Goal: Task Accomplishment & Management: Manage account settings

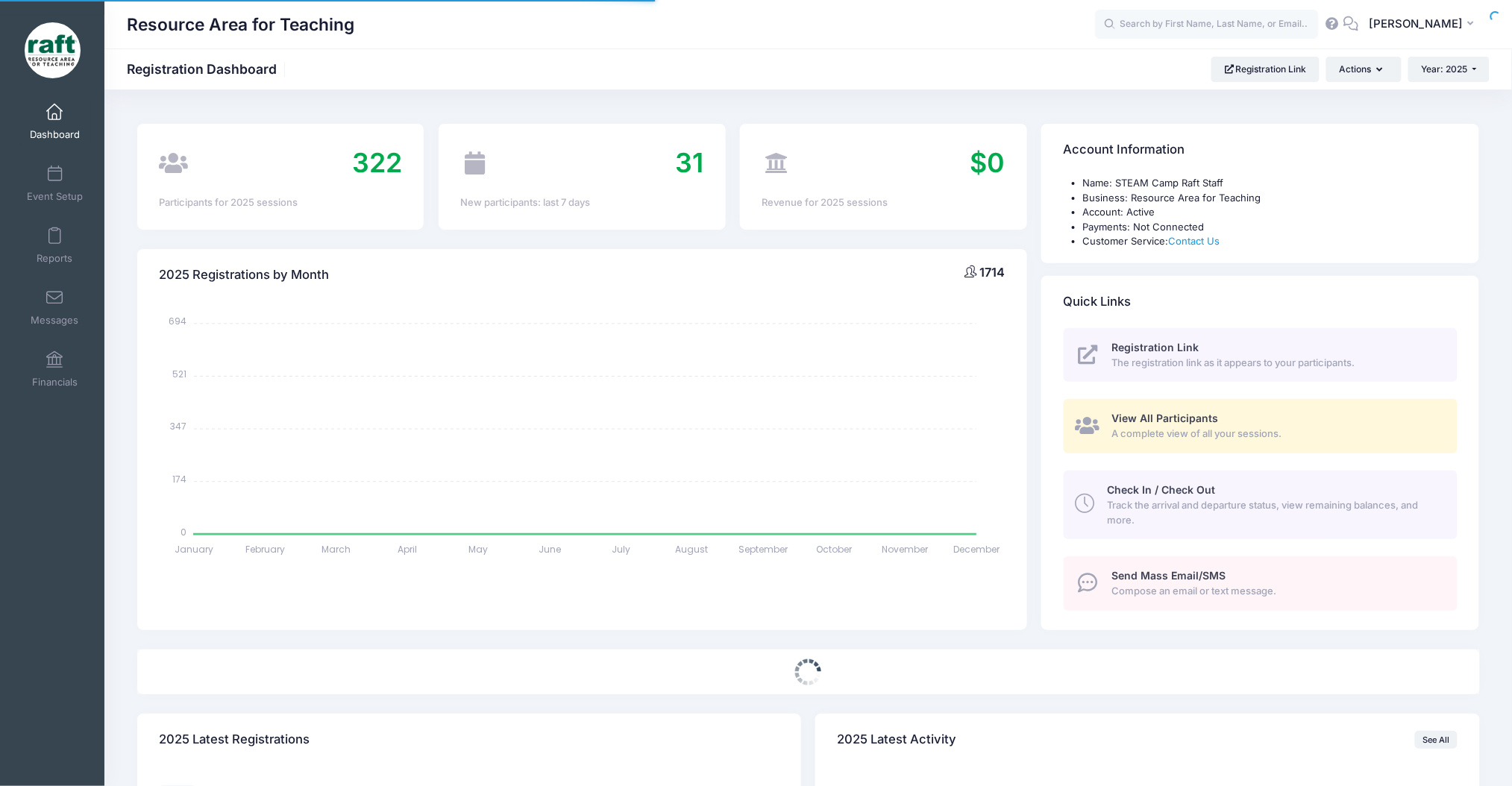
select select
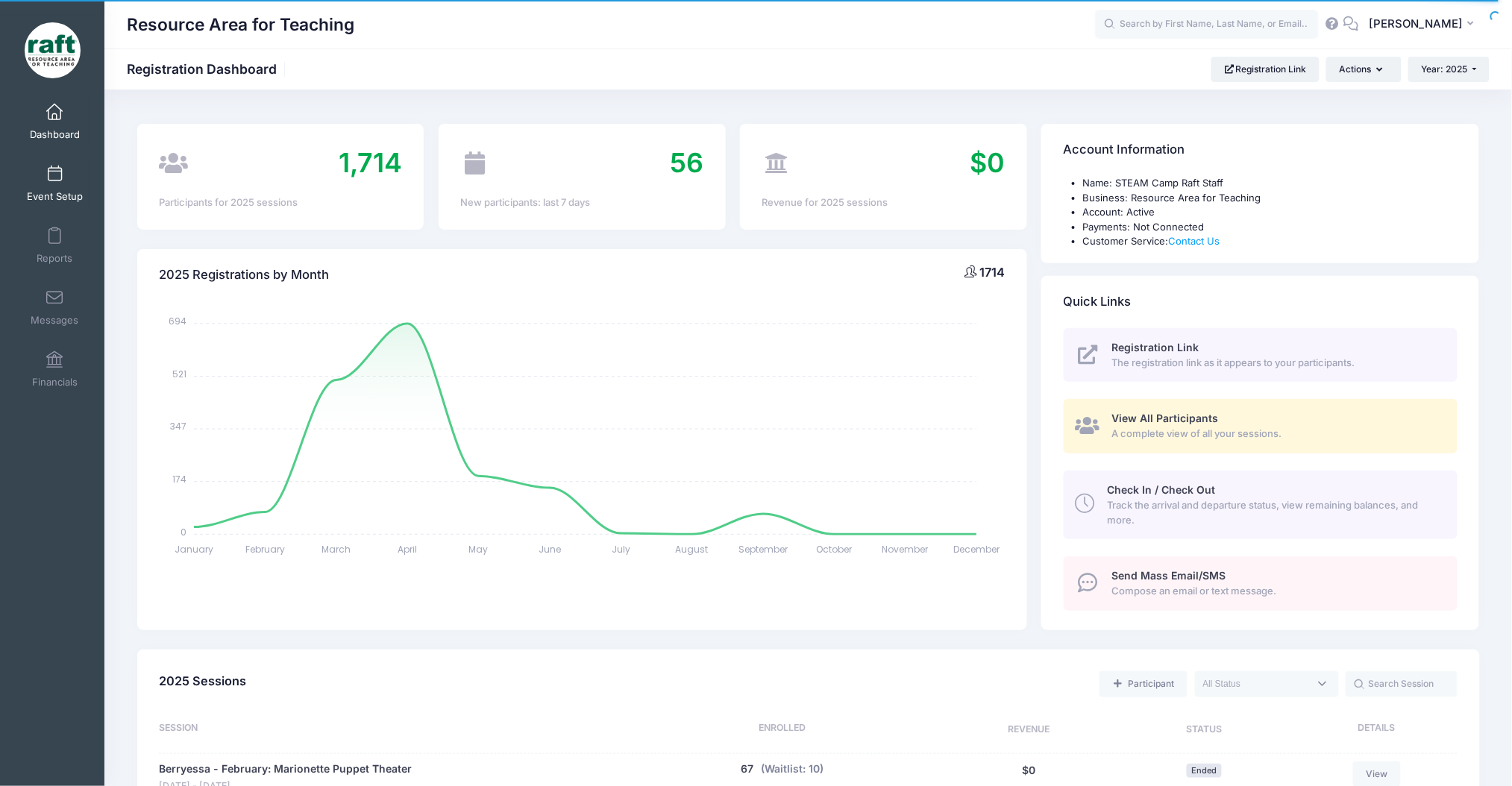
click at [66, 174] on link "Event Setup" at bounding box center [55, 184] width 71 height 52
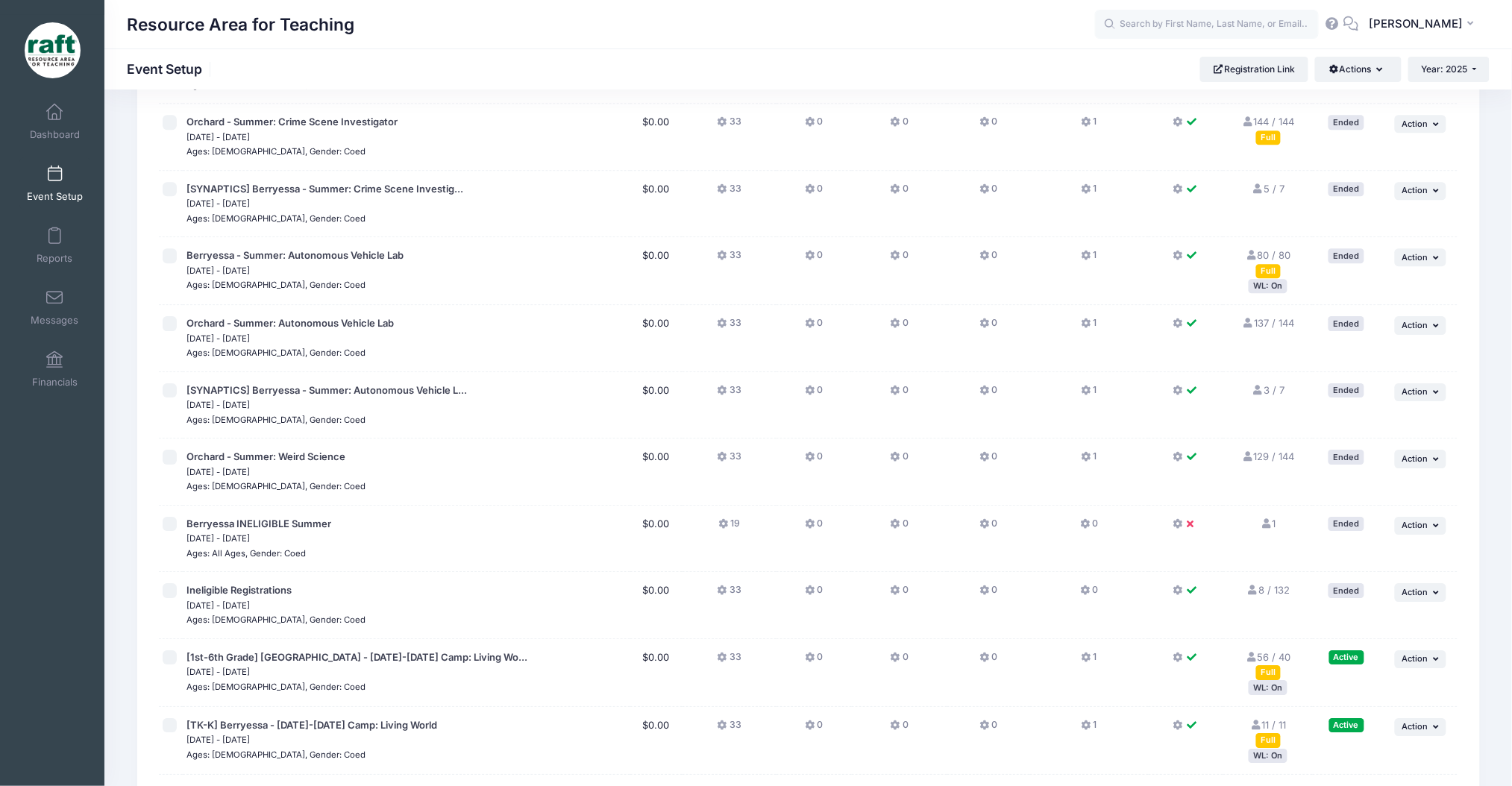
scroll to position [1682, 0]
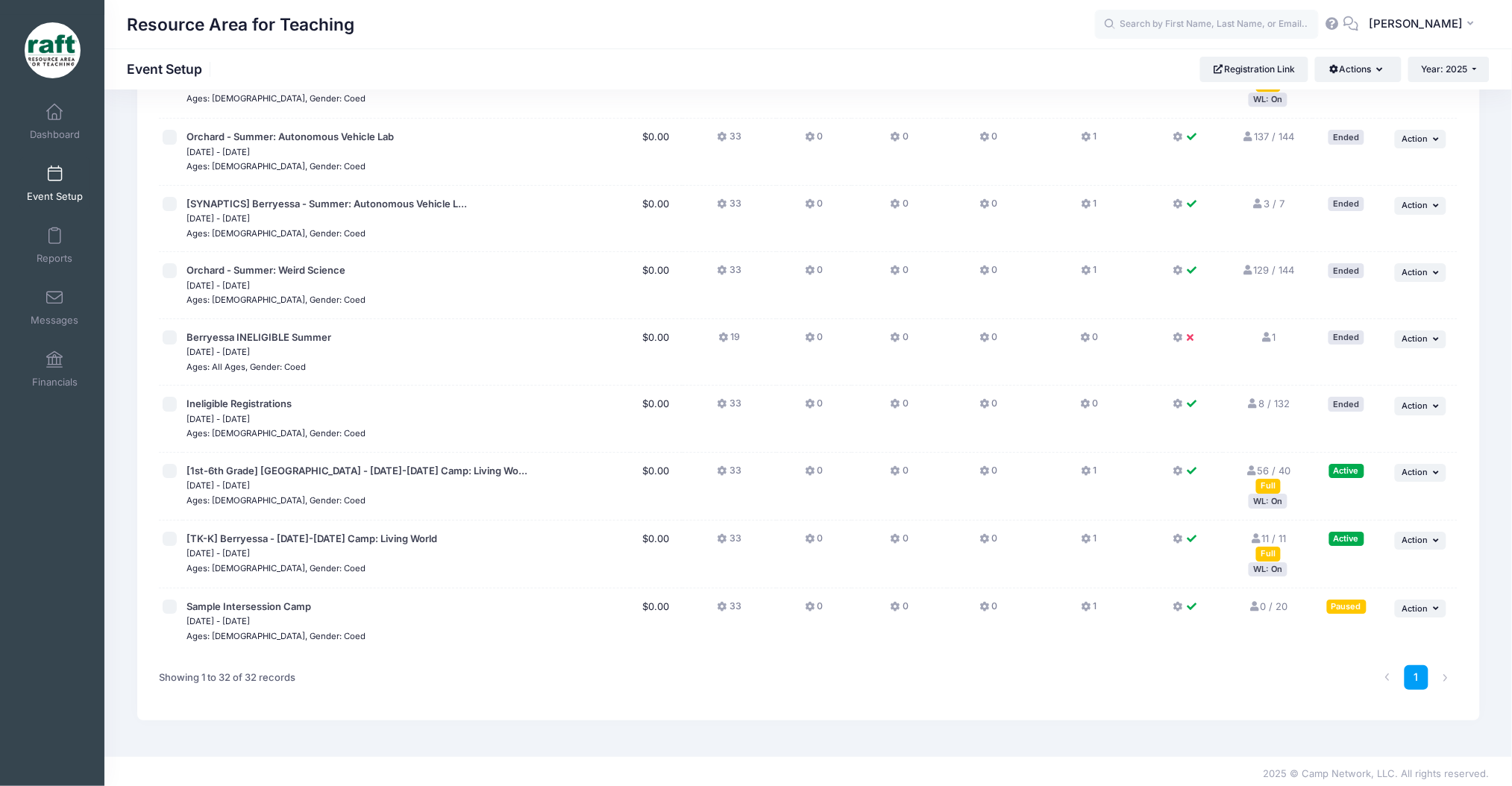
click at [1275, 501] on div "WL: On" at bounding box center [1268, 500] width 38 height 14
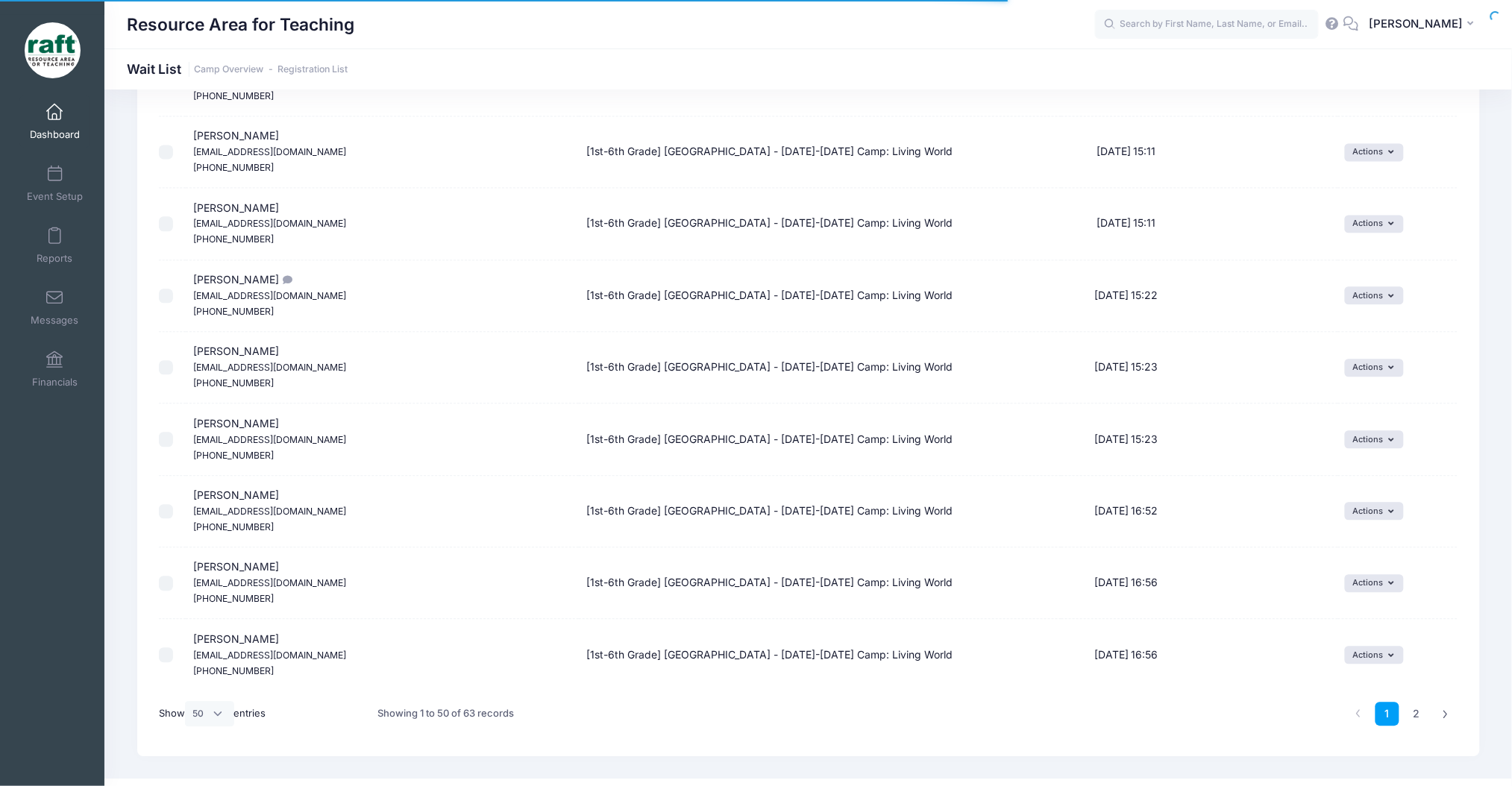
scroll to position [3167, 0]
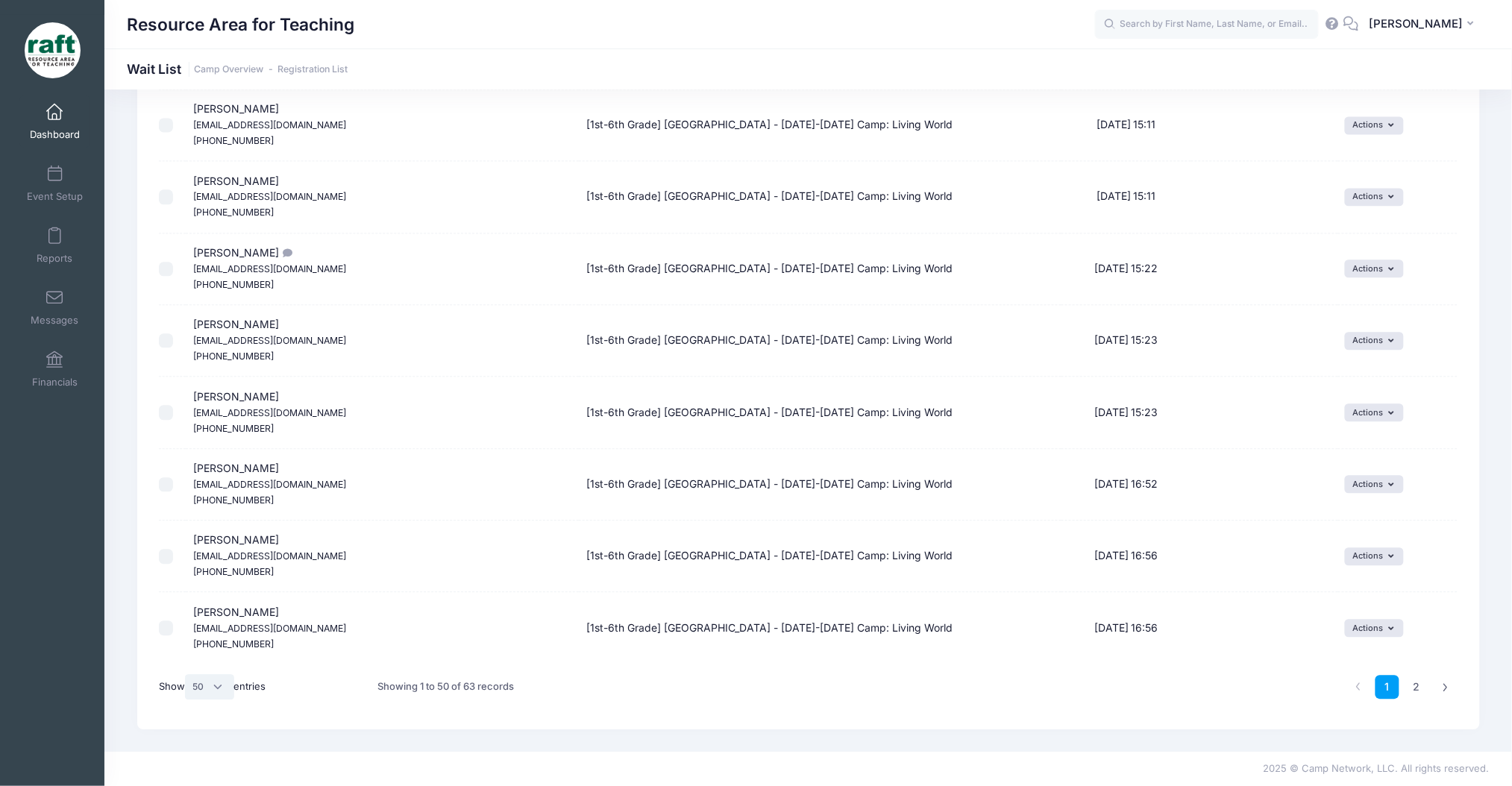
click at [209, 684] on select "All 10 25 50" at bounding box center [209, 687] width 49 height 25
select select "-1"
click at [187, 699] on select "All 10 25 50" at bounding box center [209, 687] width 49 height 25
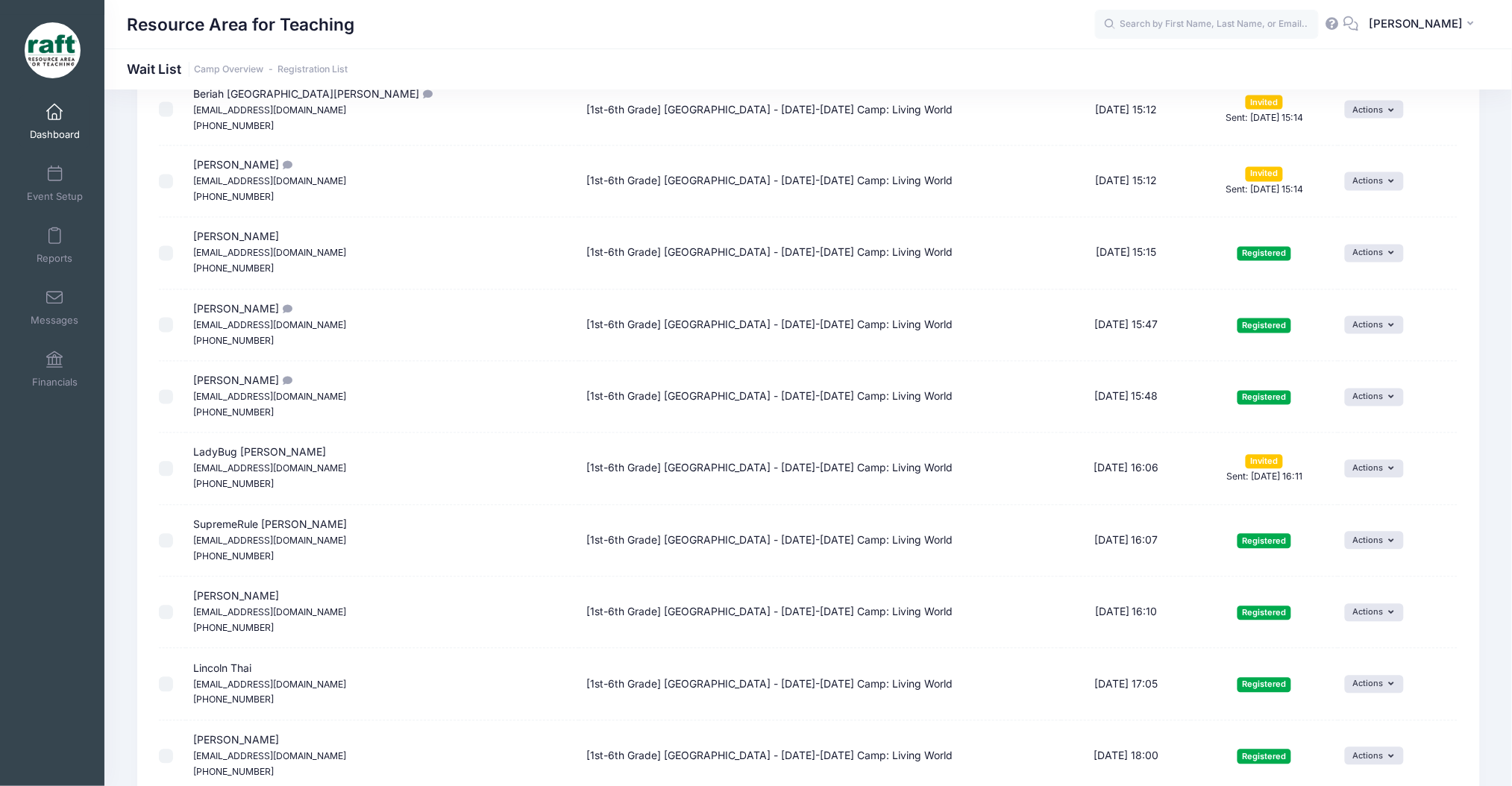
scroll to position [0, 0]
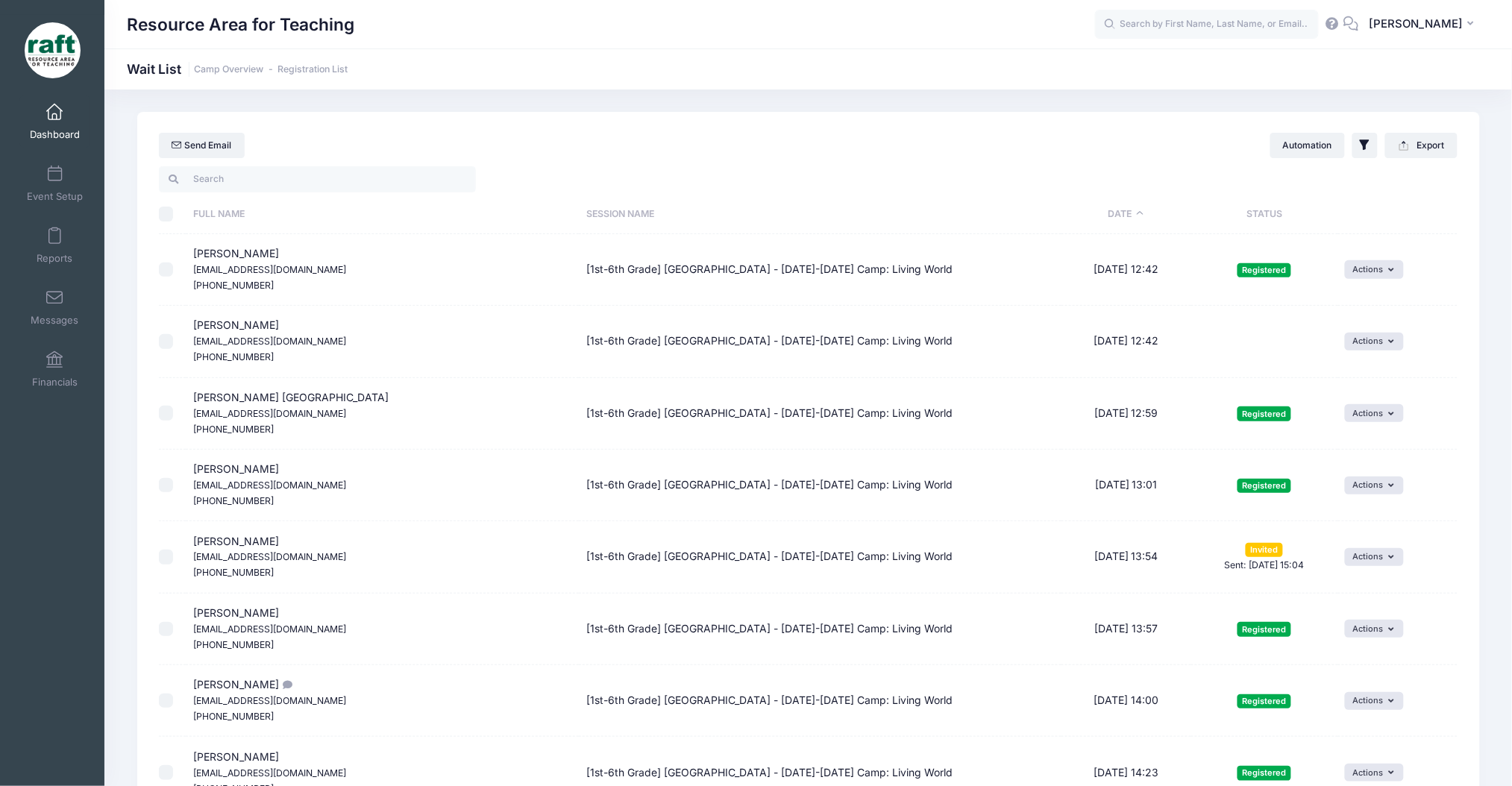
click at [164, 221] on th "\a \a \a \a" at bounding box center [172, 214] width 28 height 39
click at [164, 216] on input "\a \a \a \a" at bounding box center [166, 215] width 15 height 15
checkbox input "true"
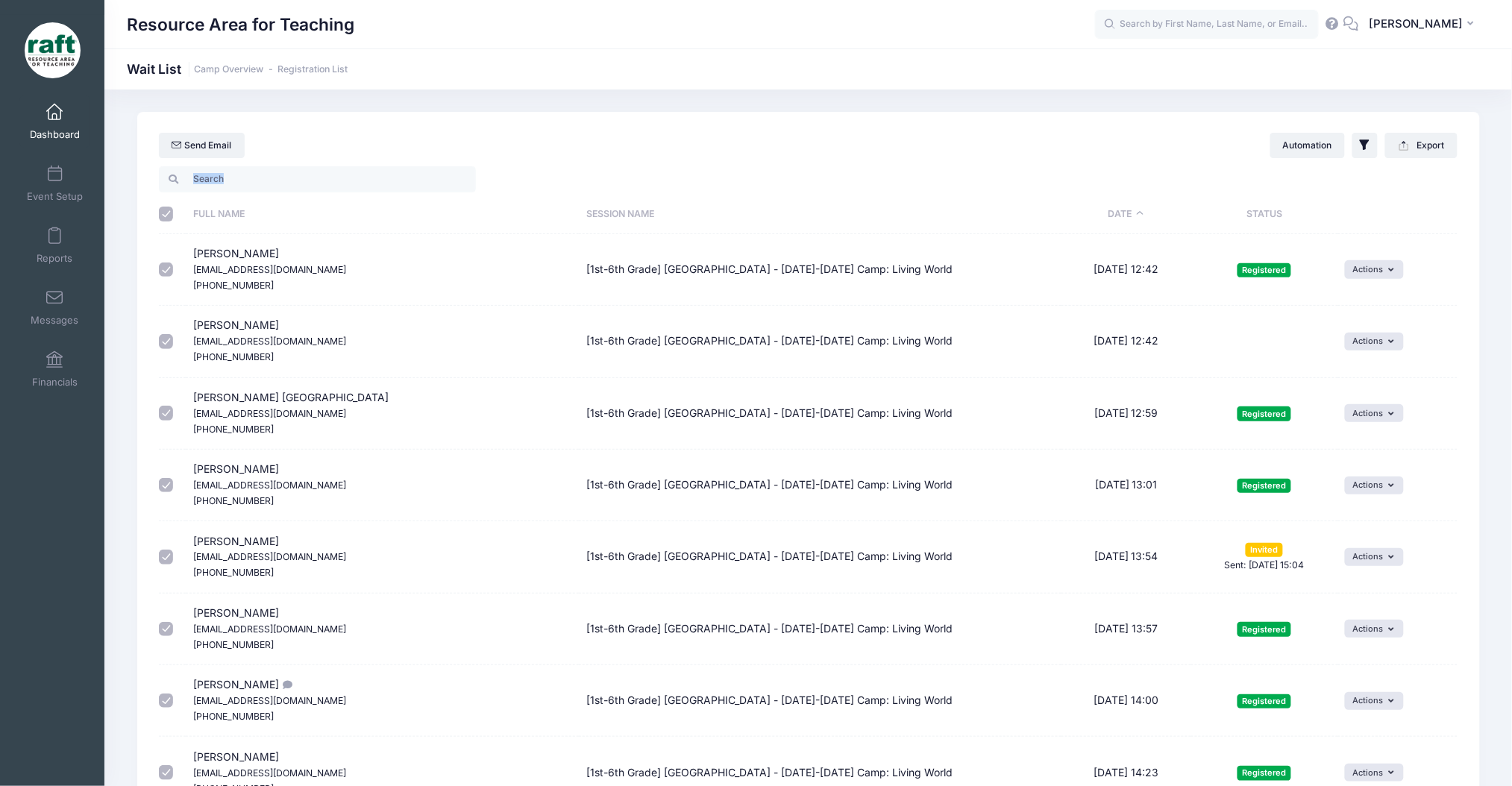
checkbox input "true"
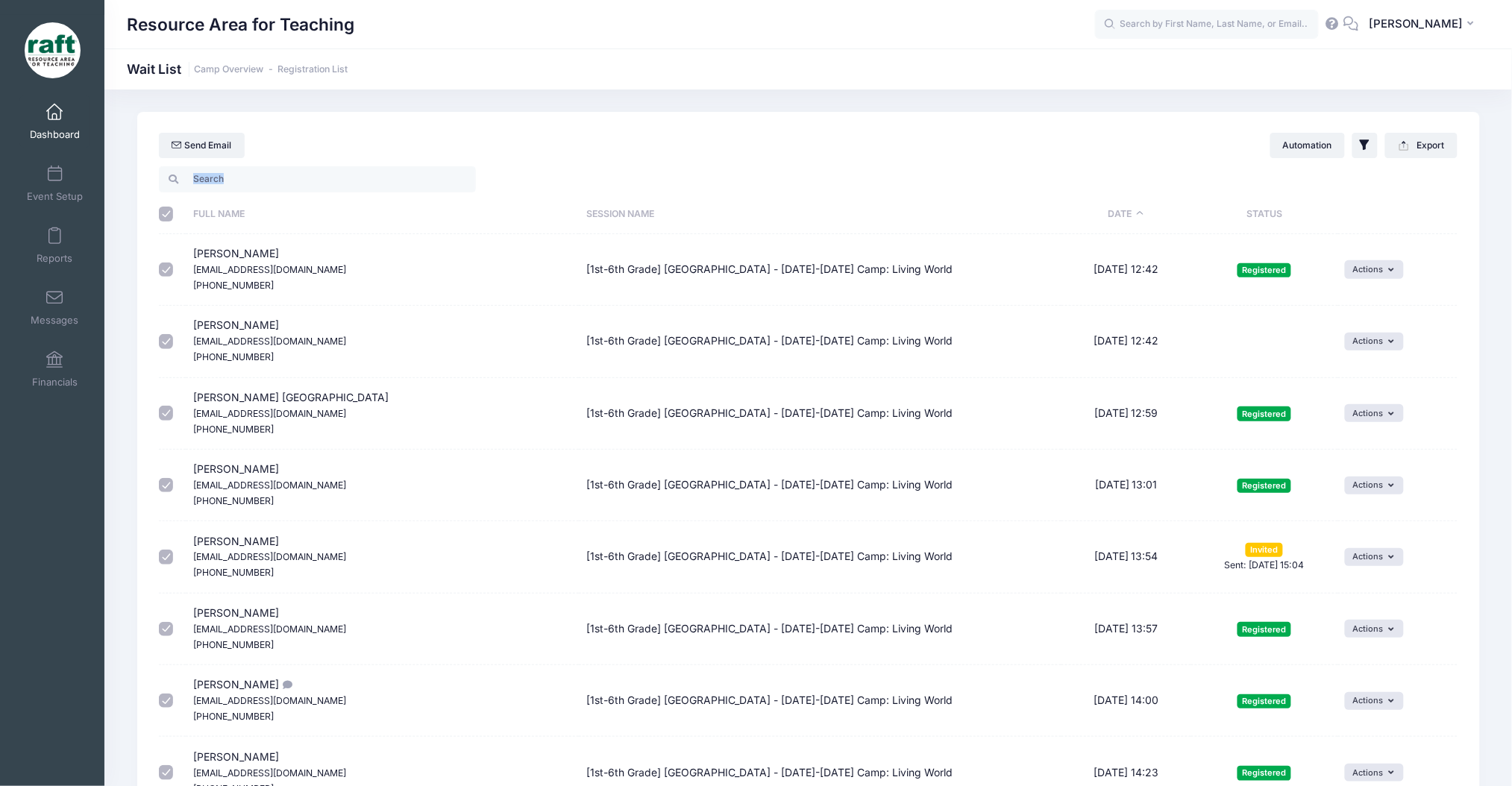
checkbox input "true"
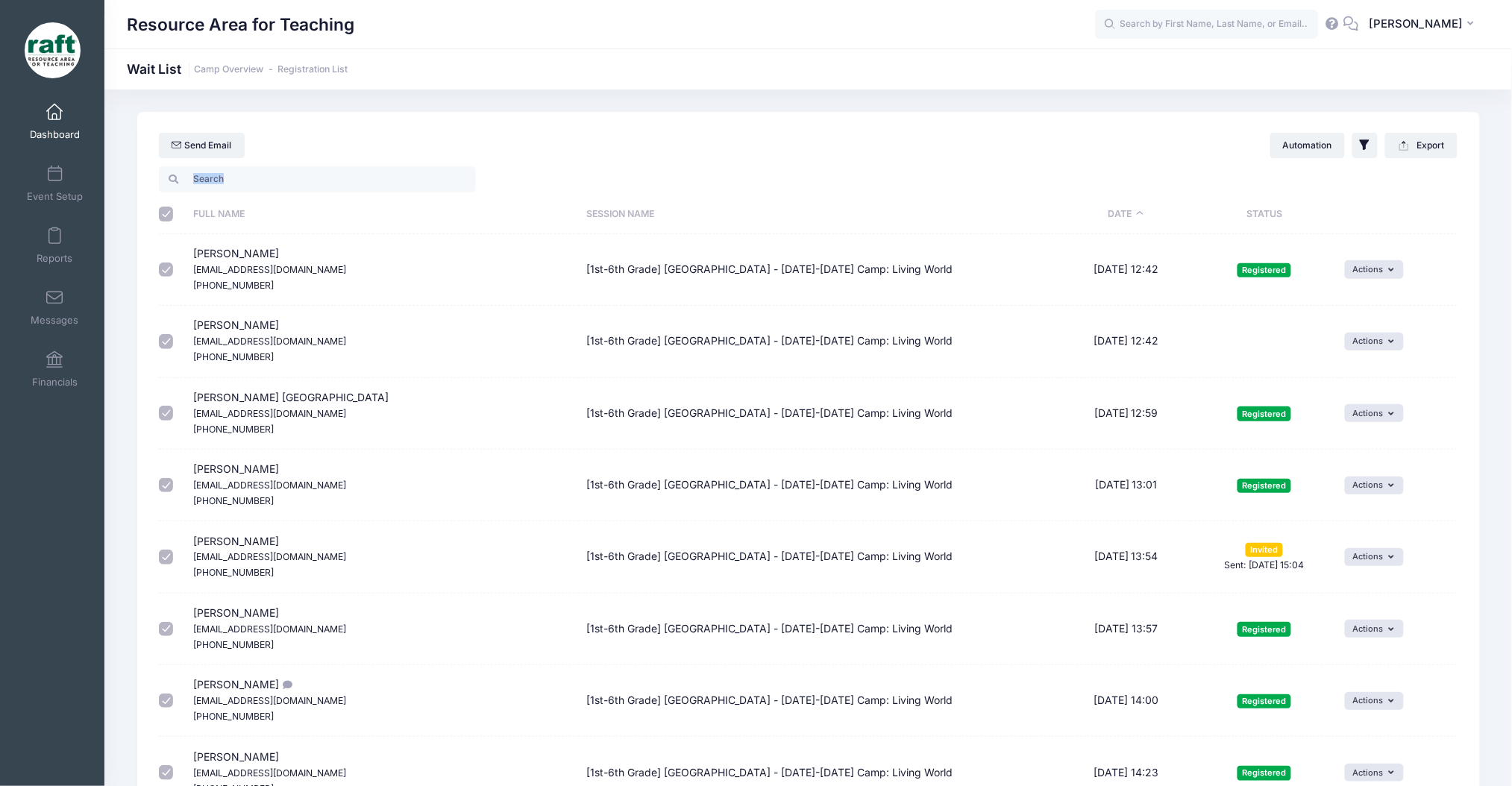
checkbox input "true"
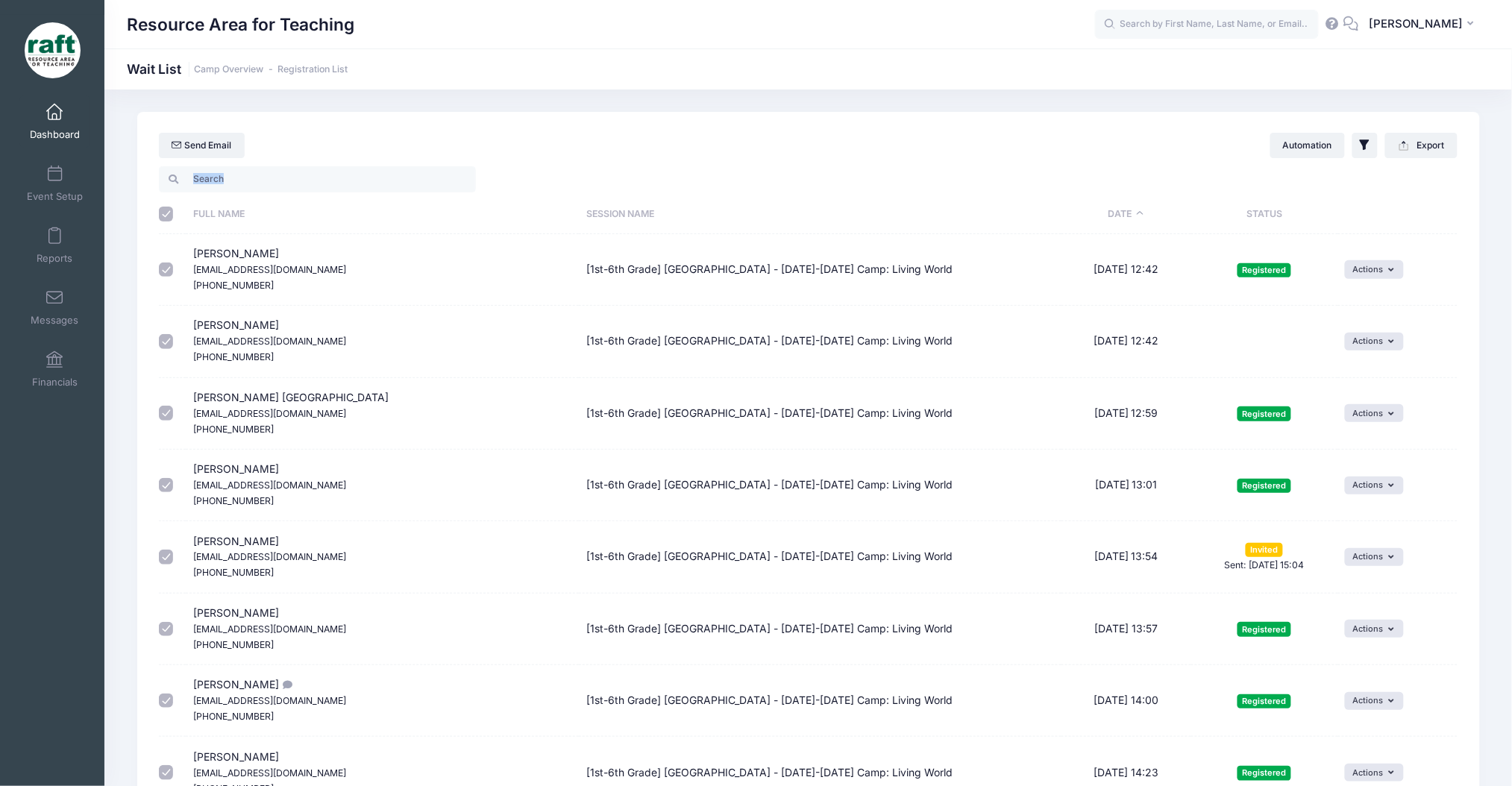
checkbox input "true"
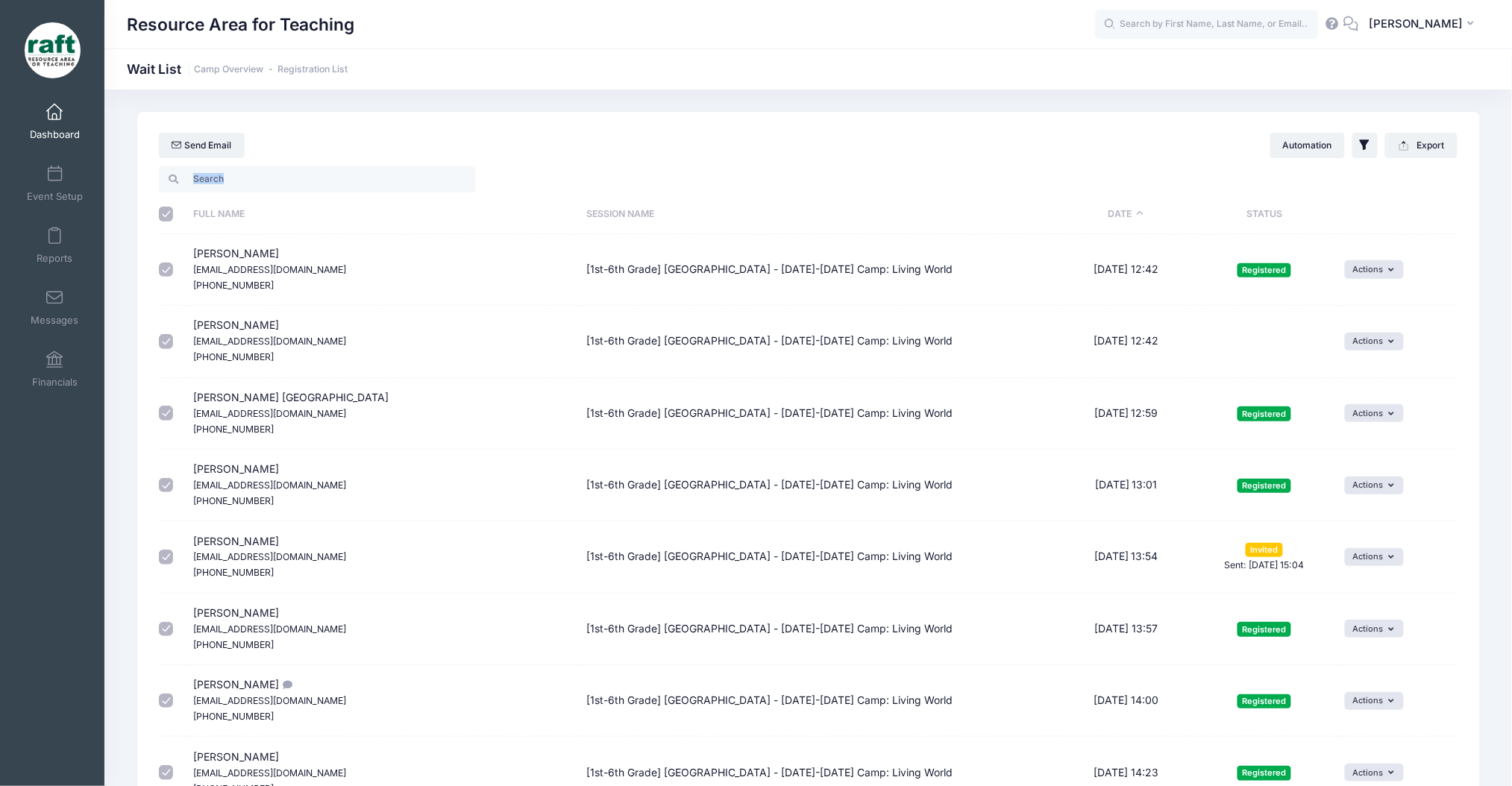
checkbox input "true"
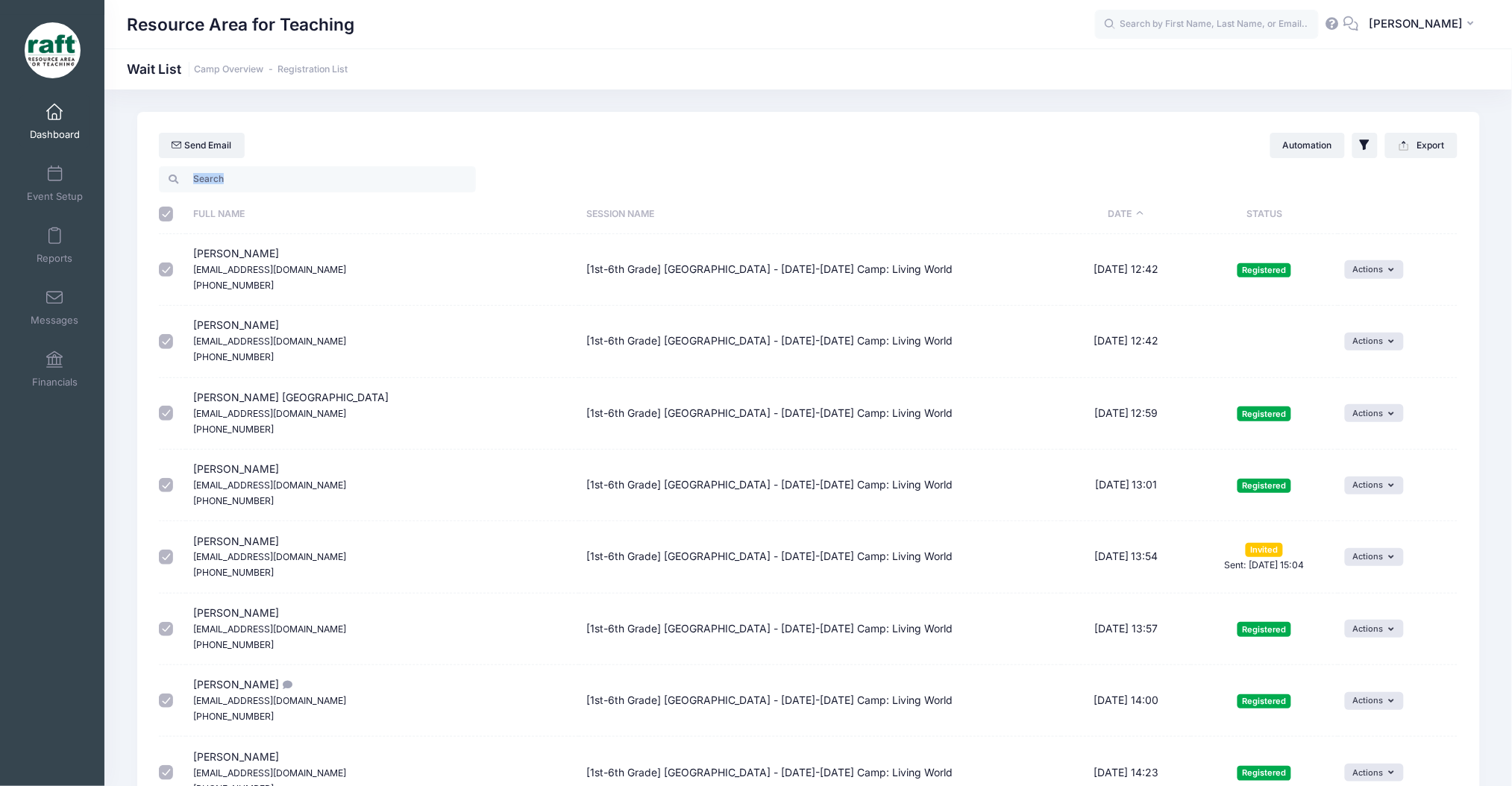
checkbox input "true"
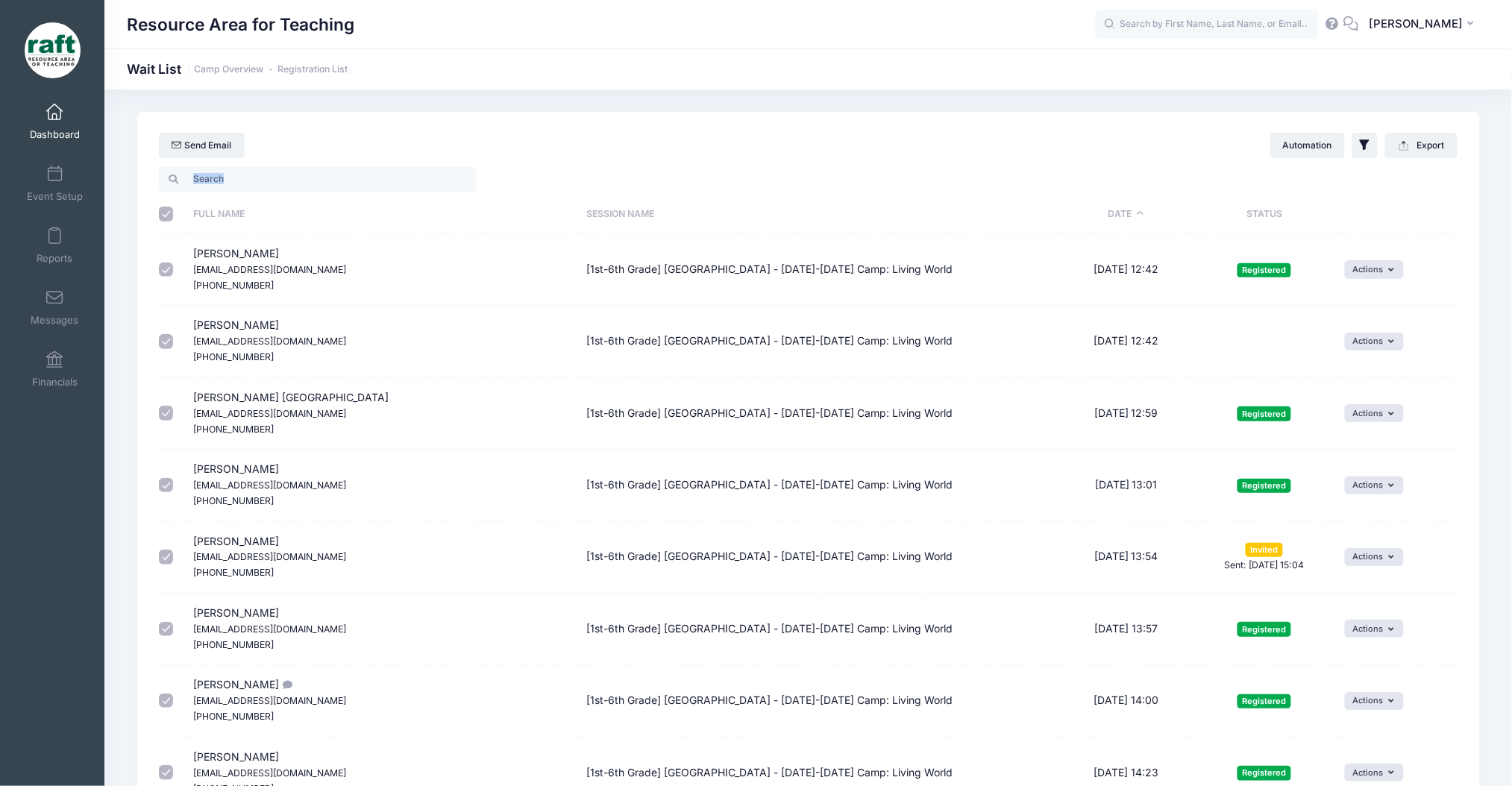
checkbox input "true"
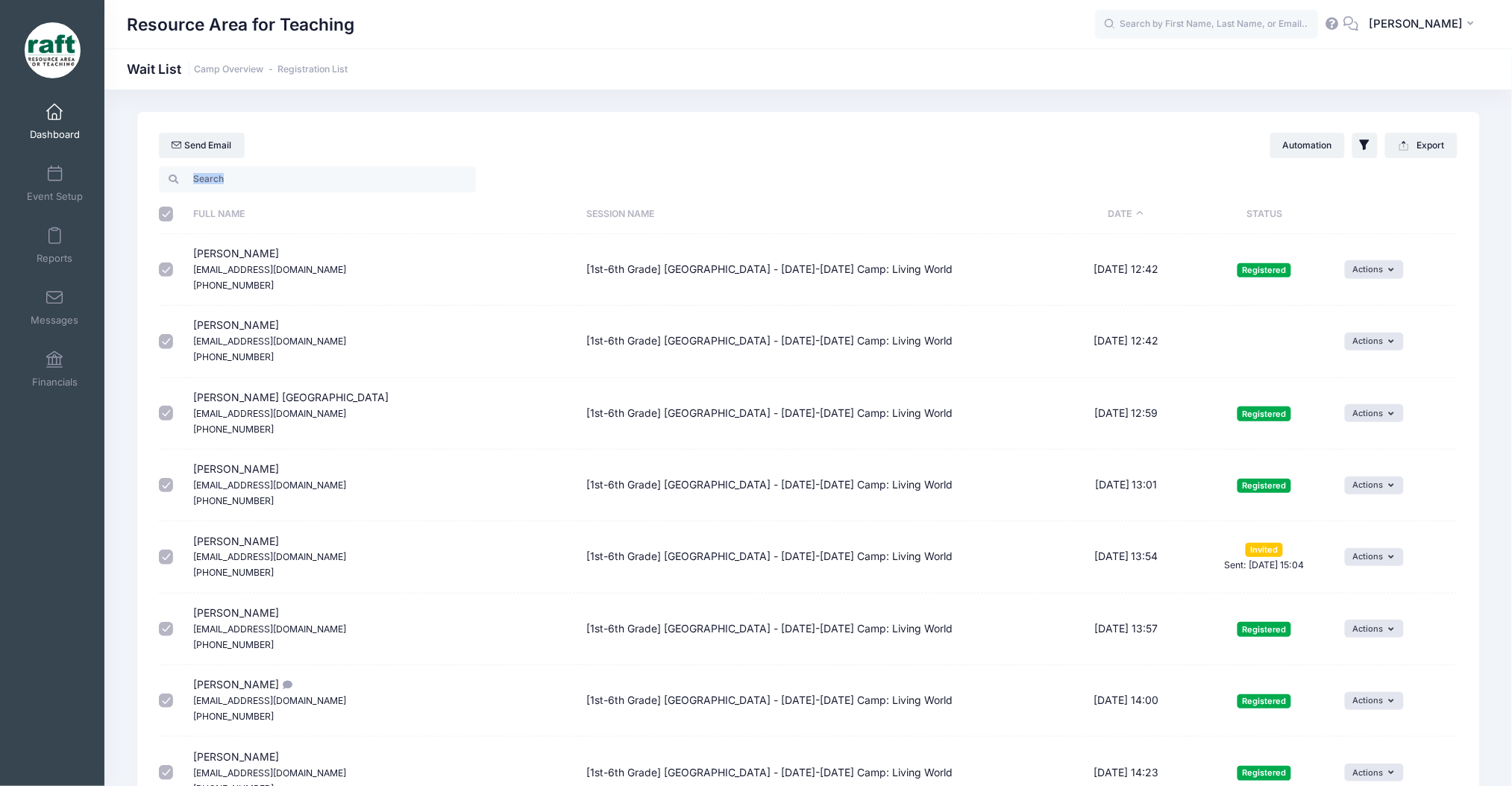
checkbox input "true"
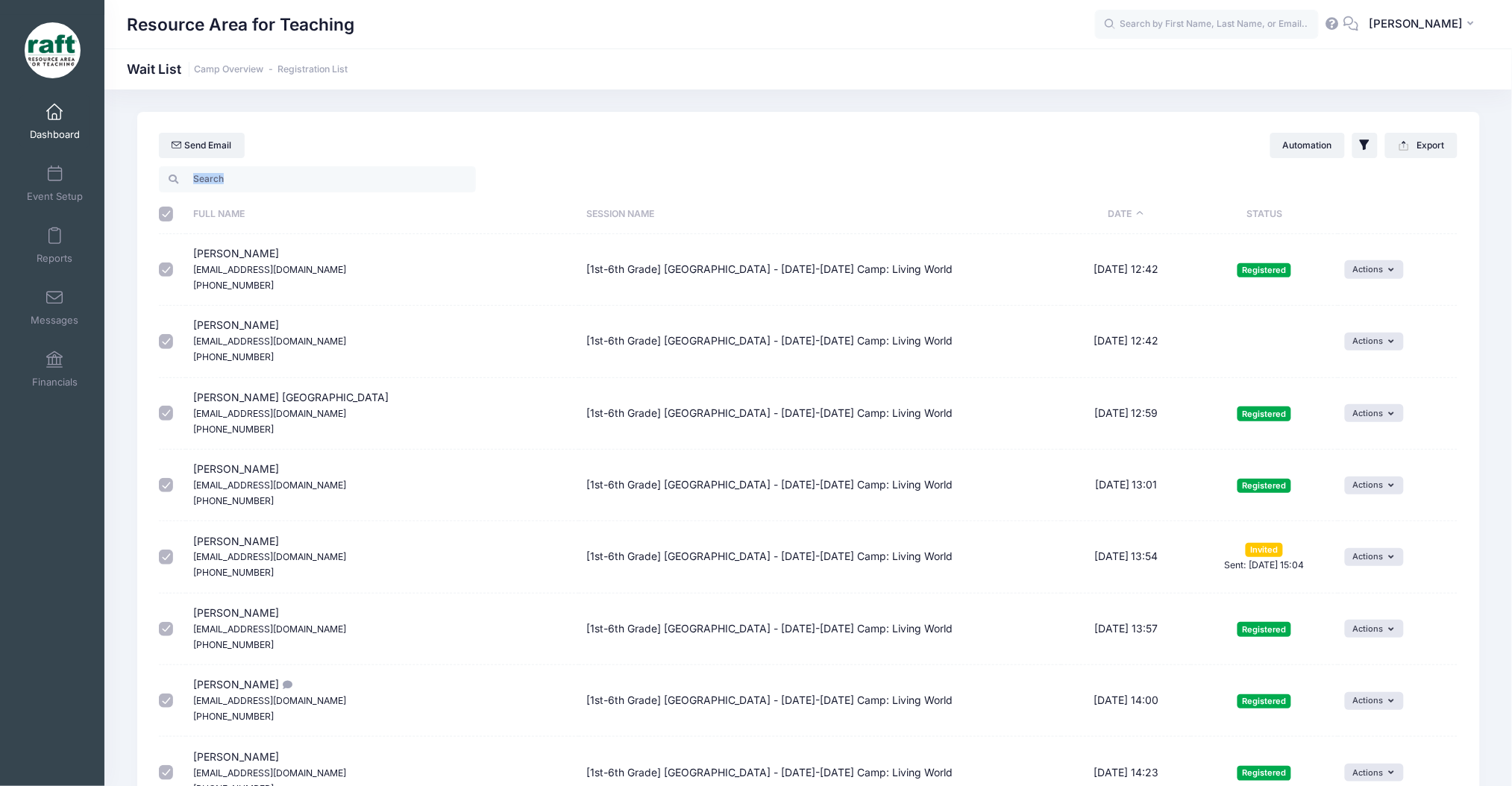
checkbox input "true"
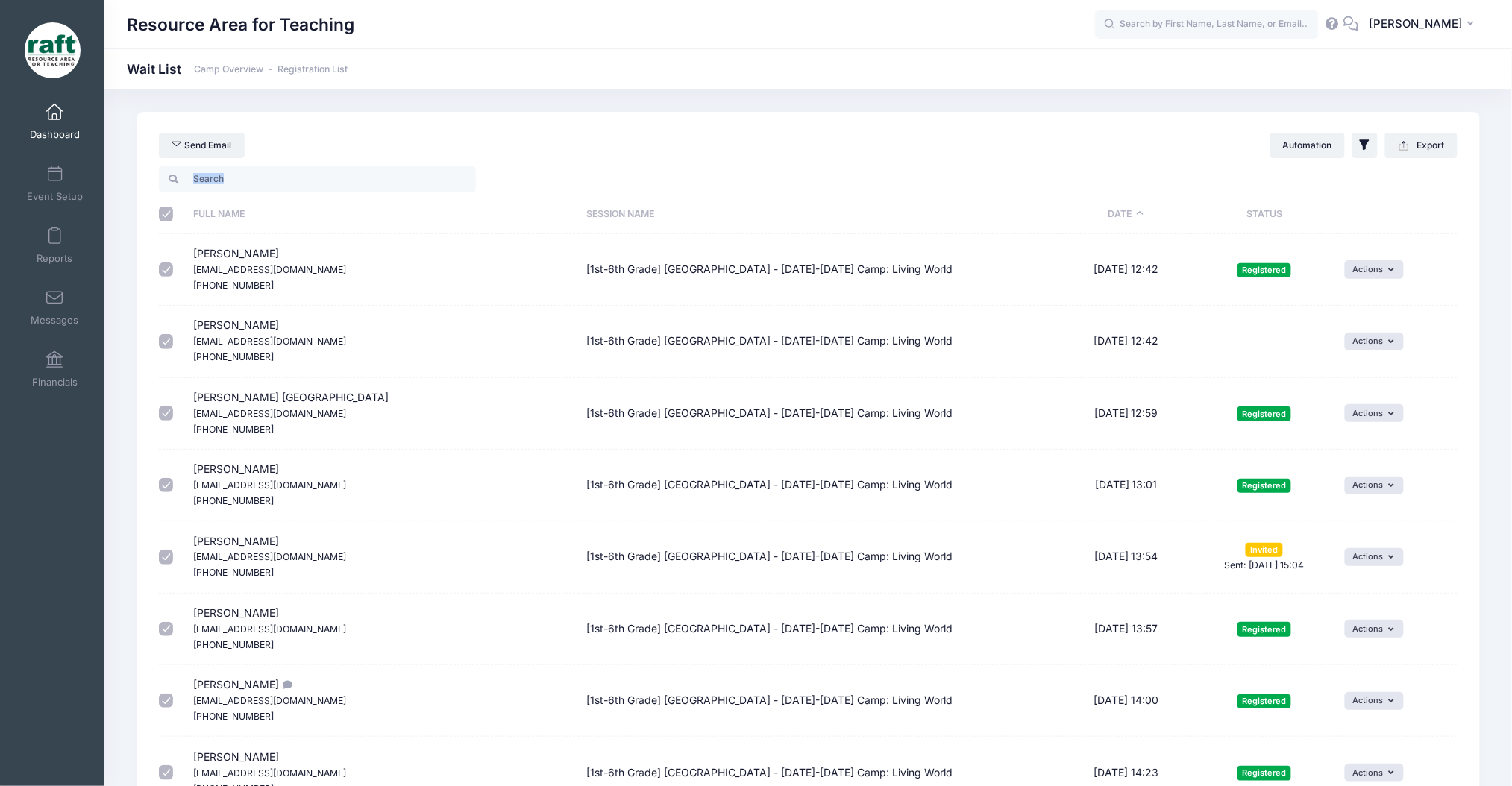
checkbox input "true"
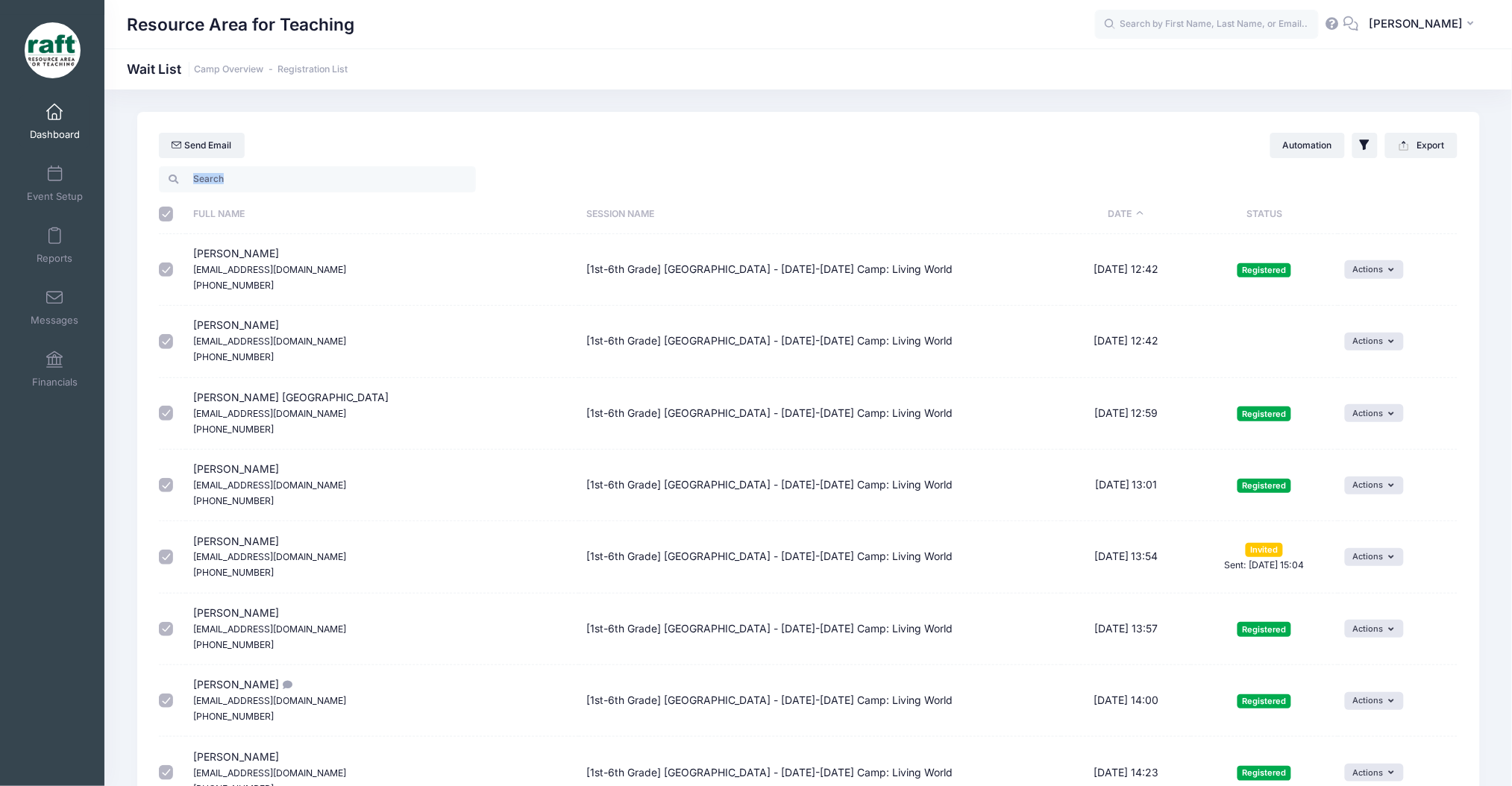
checkbox input "true"
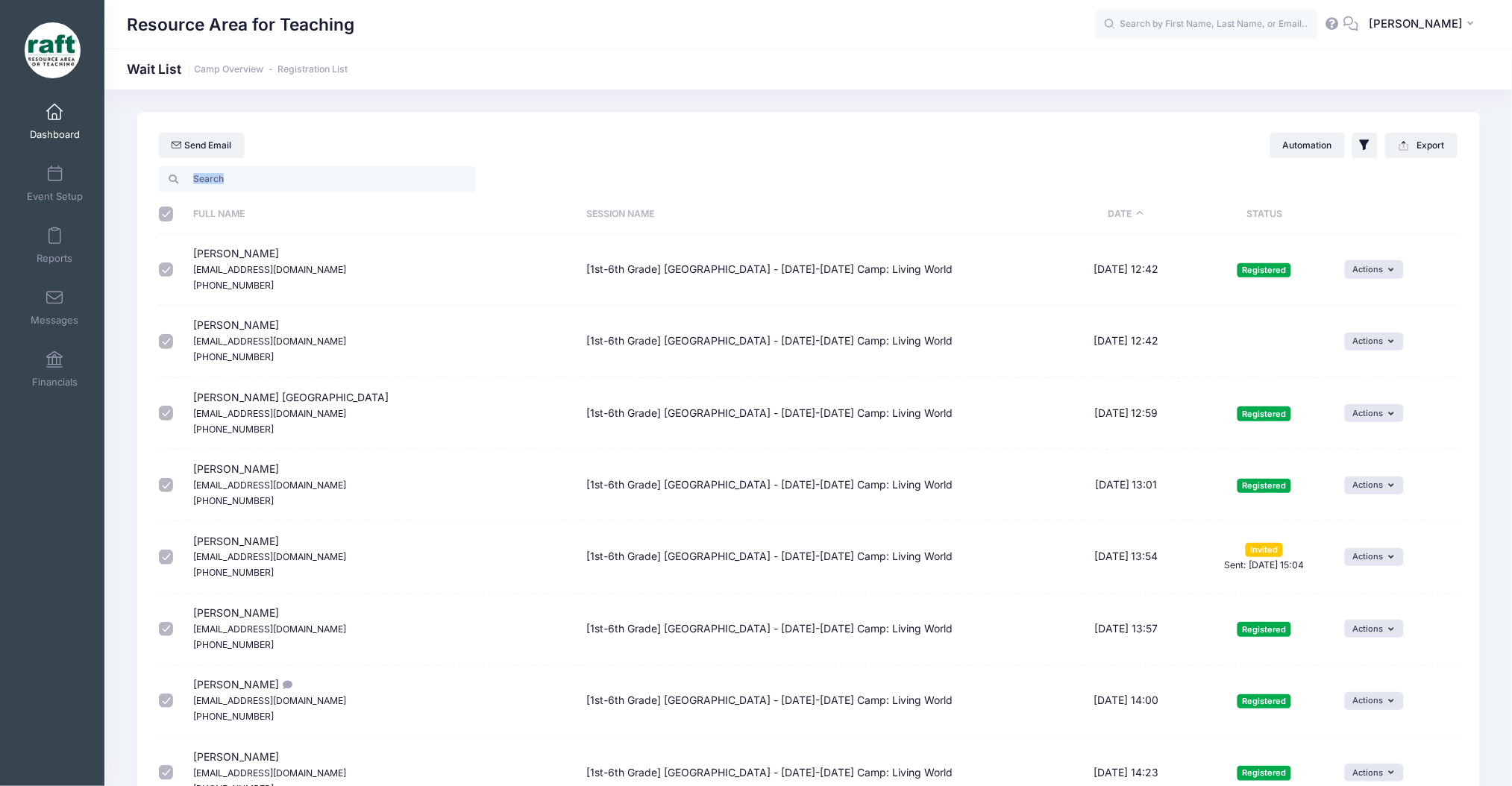
checkbox input "true"
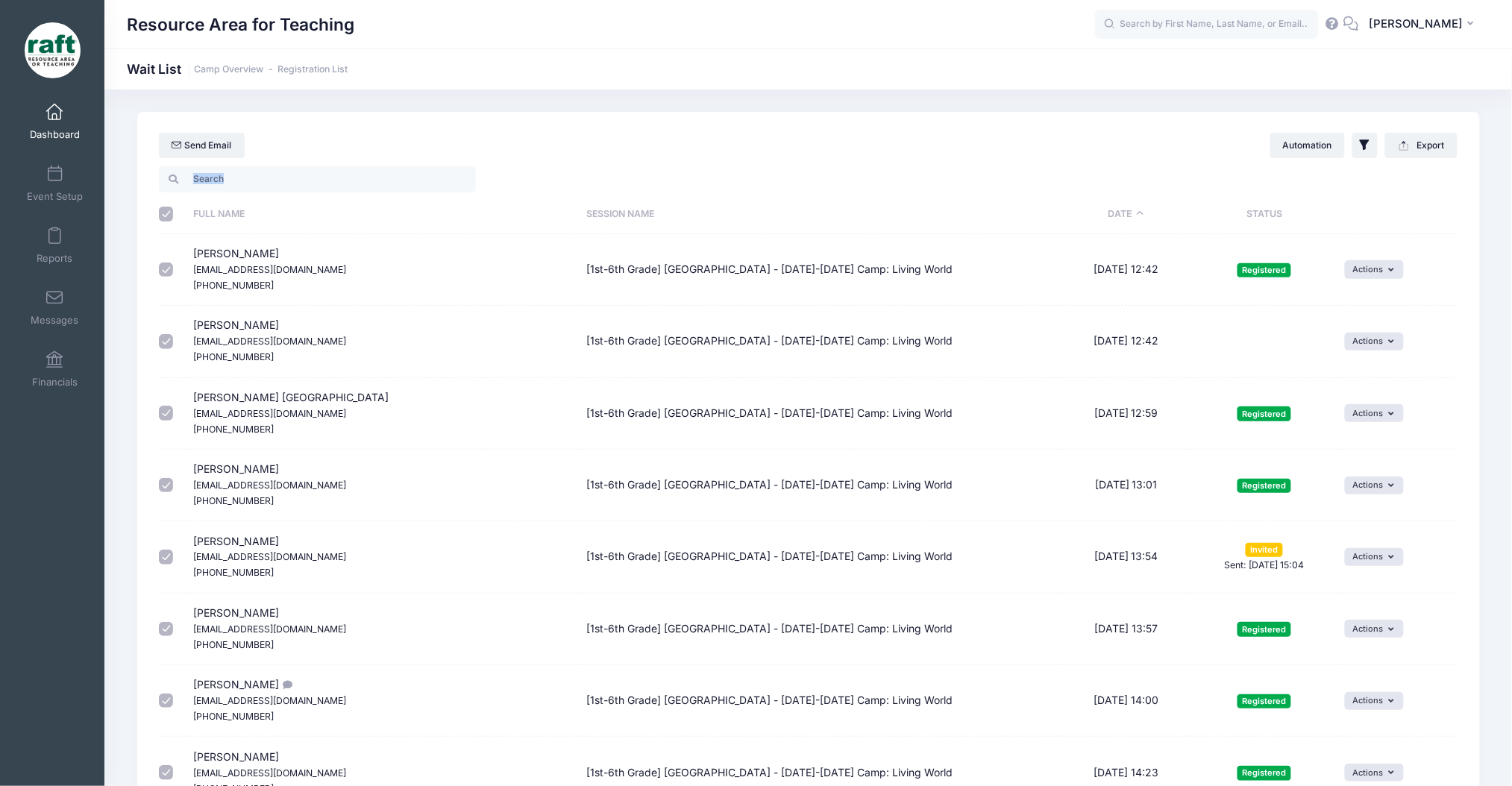
checkbox input "true"
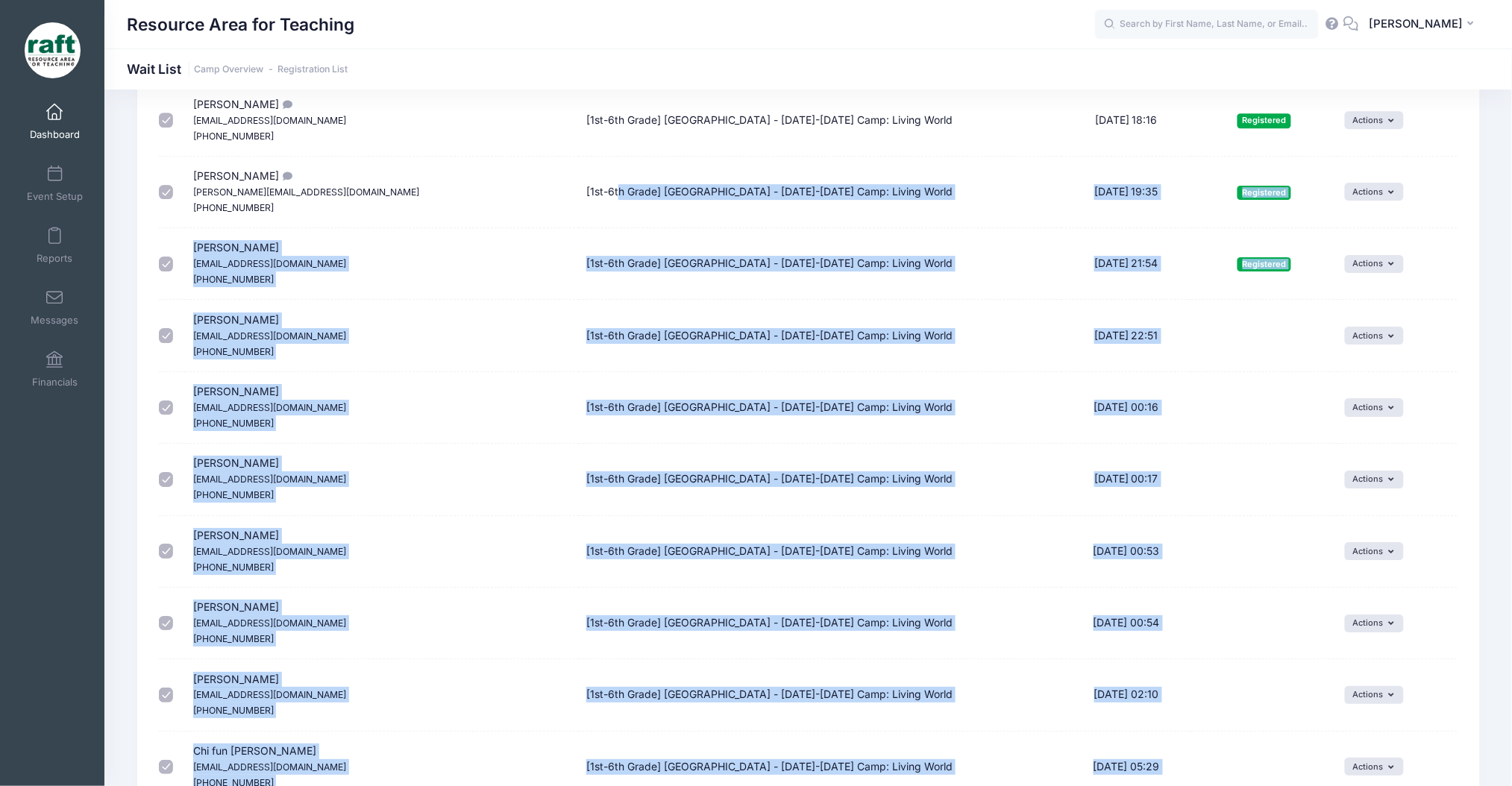
scroll to position [1616, 0]
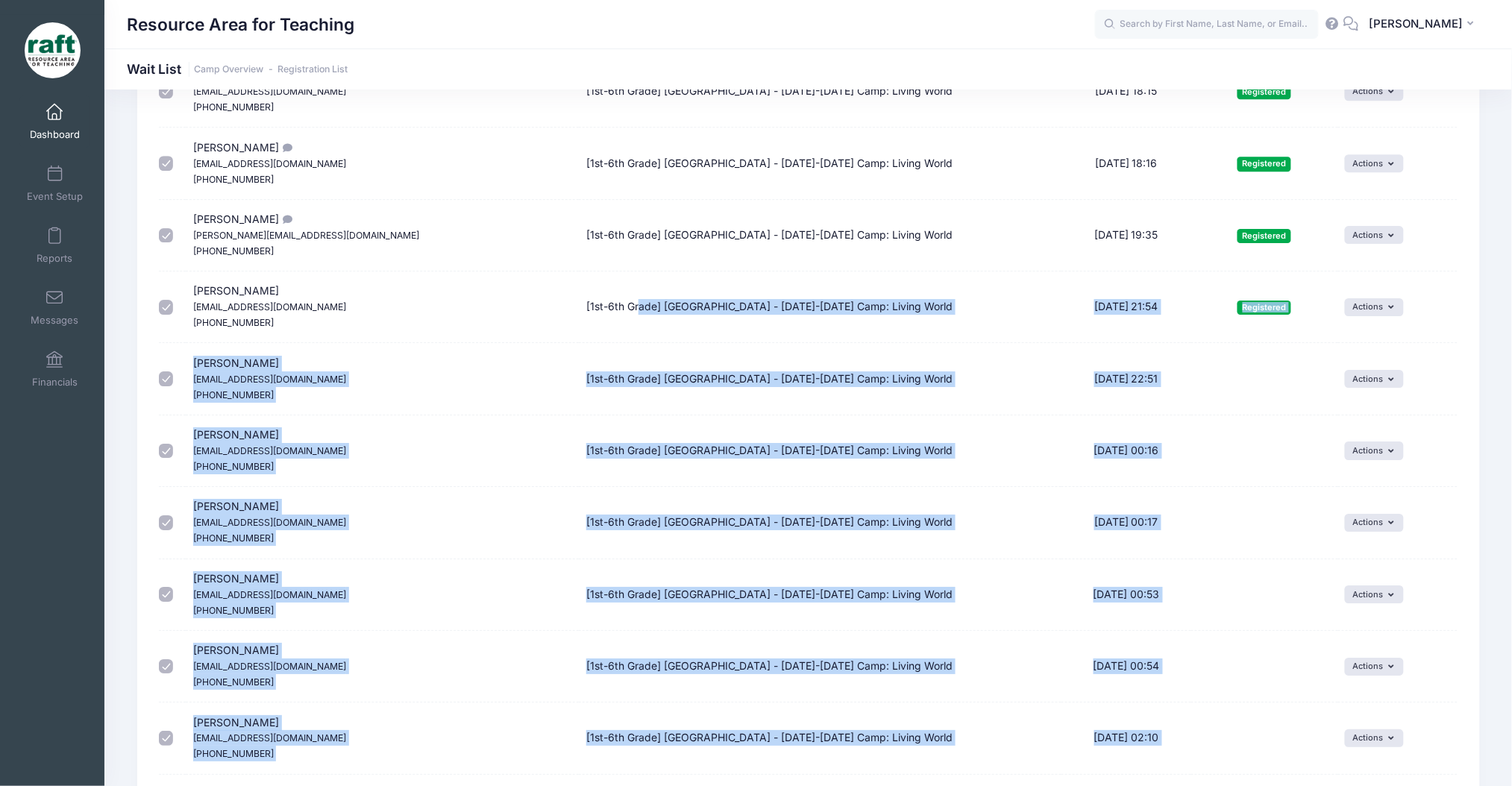
drag, startPoint x: 810, startPoint y: 630, endPoint x: 640, endPoint y: 314, distance: 358.8
click at [636, 368] on td "[1st-6th Grade] [GEOGRAPHIC_DATA] - [DATE]-[DATE] Camp: Living World" at bounding box center [820, 379] width 483 height 71
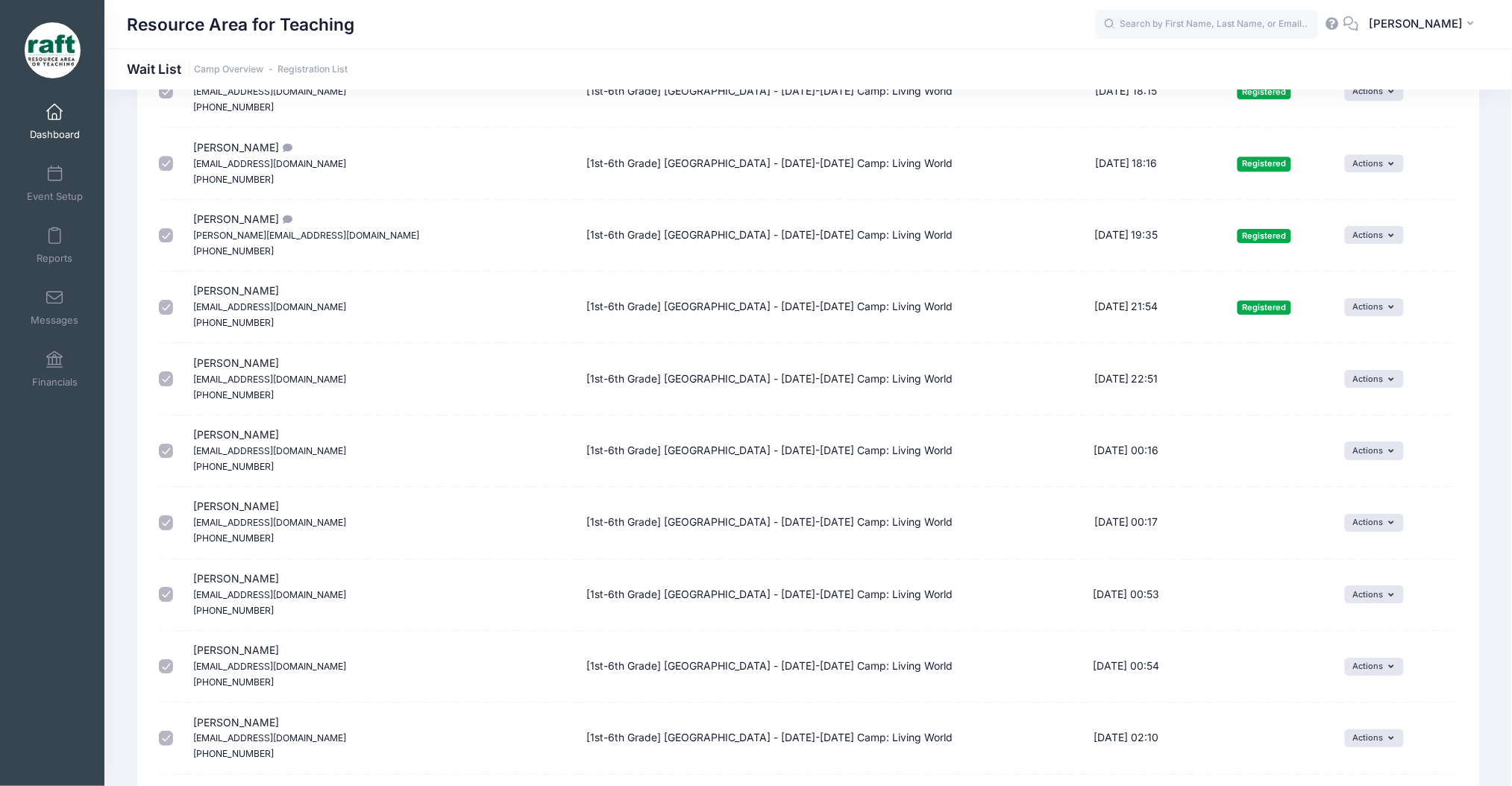
click at [624, 446] on td "[1st-6th Grade] [GEOGRAPHIC_DATA] - [DATE]-[DATE] Camp: Living World" at bounding box center [820, 451] width 483 height 71
click at [623, 504] on td "[1st-6th Grade] [GEOGRAPHIC_DATA] - [DATE]-[DATE] Camp: Living World" at bounding box center [820, 522] width 483 height 71
click at [617, 672] on td "[1st-6th Grade] [GEOGRAPHIC_DATA] - [DATE]-[DATE] Camp: Living World" at bounding box center [820, 667] width 483 height 71
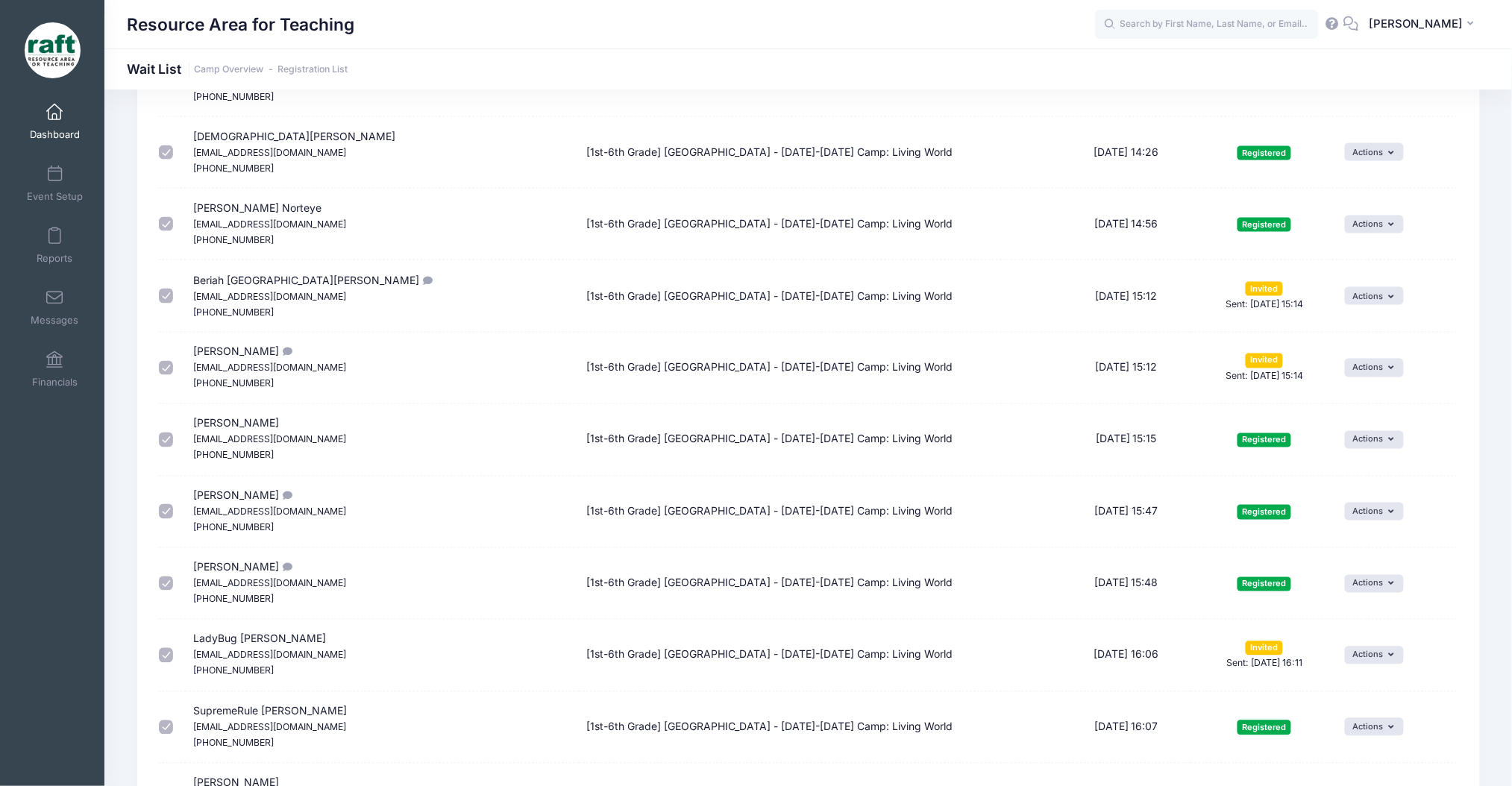
scroll to position [124, 0]
